Goal: Task Accomplishment & Management: Manage account settings

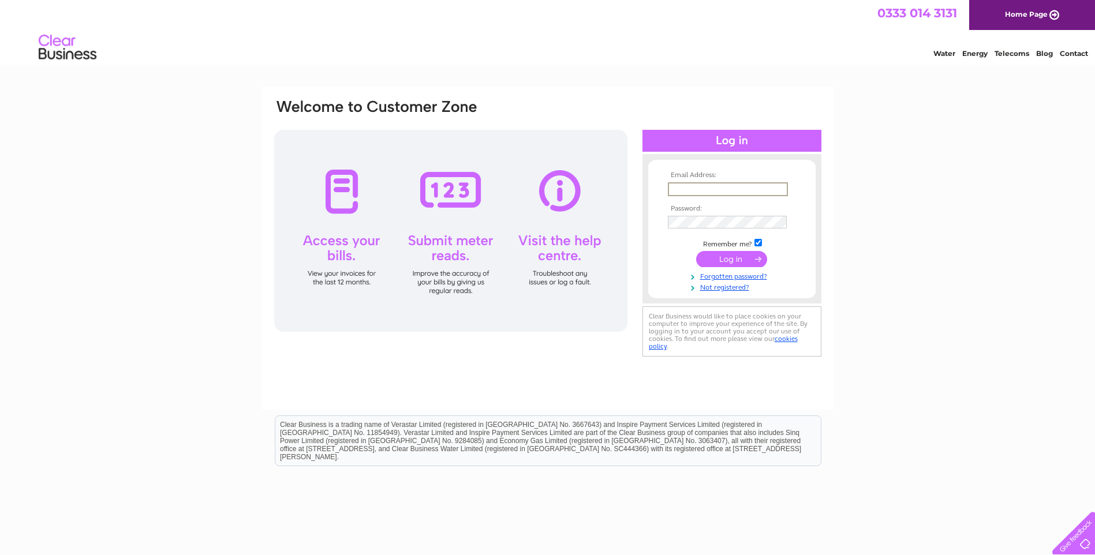
click at [692, 190] on input "text" at bounding box center [728, 189] width 120 height 14
type input "Finance@etiscotland.co.uk"
click at [707, 262] on input "submit" at bounding box center [731, 259] width 71 height 16
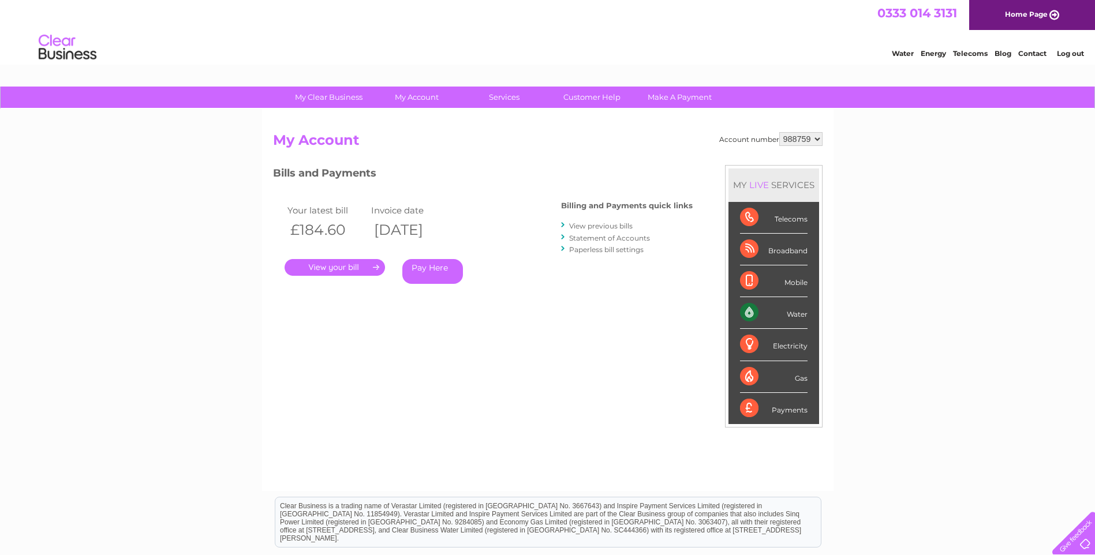
click at [336, 266] on link "." at bounding box center [335, 267] width 100 height 17
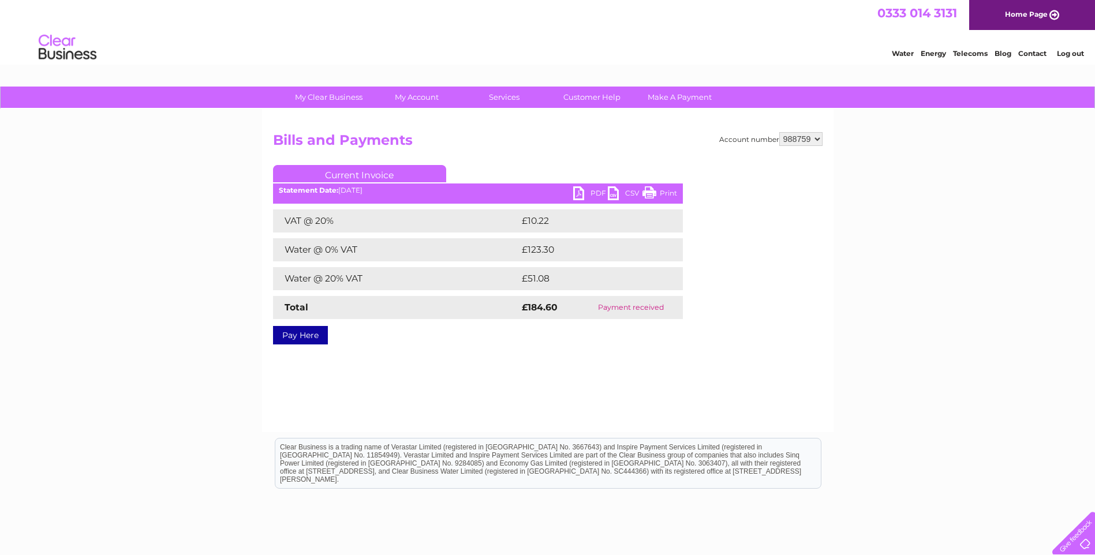
click at [593, 196] on link "PDF" at bounding box center [590, 194] width 35 height 17
click at [820, 137] on select "988759 989862" at bounding box center [800, 139] width 43 height 14
select select "989862"
click at [779, 132] on select "988759 989862" at bounding box center [800, 139] width 43 height 14
click at [596, 188] on link "PDF" at bounding box center [590, 194] width 35 height 17
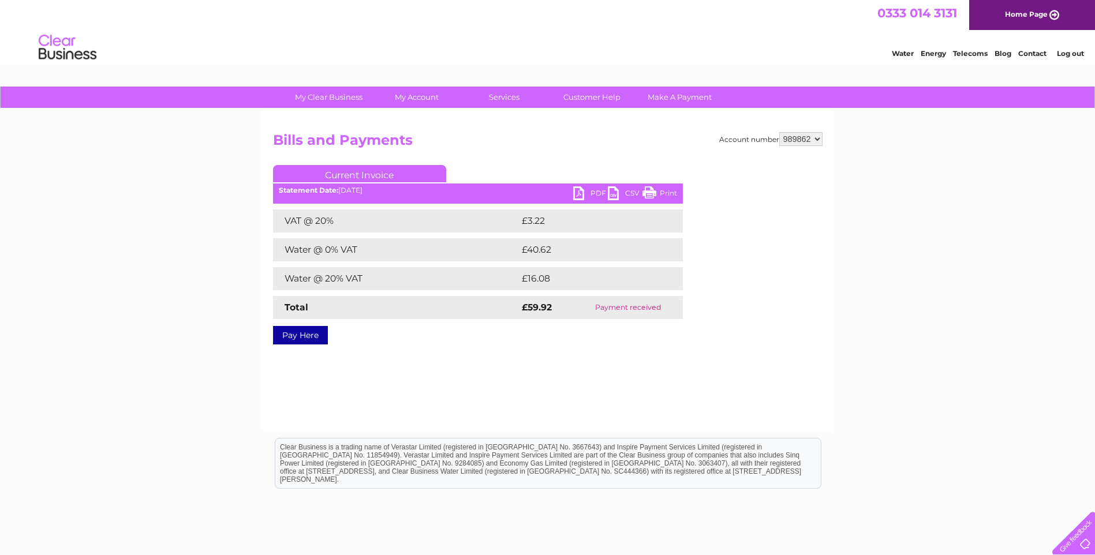
click at [1067, 55] on link "Log out" at bounding box center [1070, 53] width 27 height 9
